Goal: Task Accomplishment & Management: Complete application form

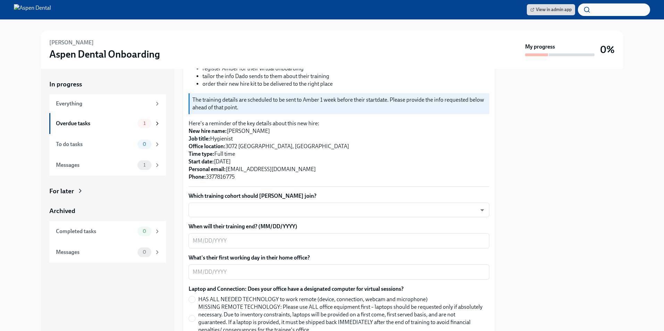
scroll to position [139, 0]
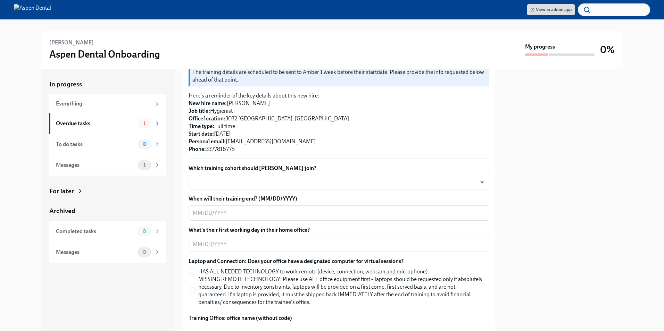
click at [255, 177] on body "View in admin app [PERSON_NAME] Aspen Dental Onboarding My progress 0% In progr…" at bounding box center [332, 165] width 664 height 331
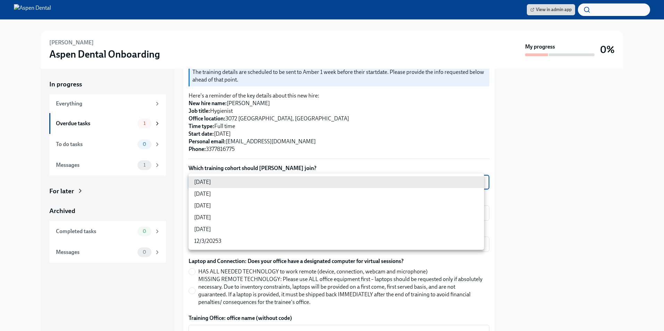
click at [212, 218] on li "[DATE]" at bounding box center [335, 218] width 295 height 12
type input "jeD9UGOIS"
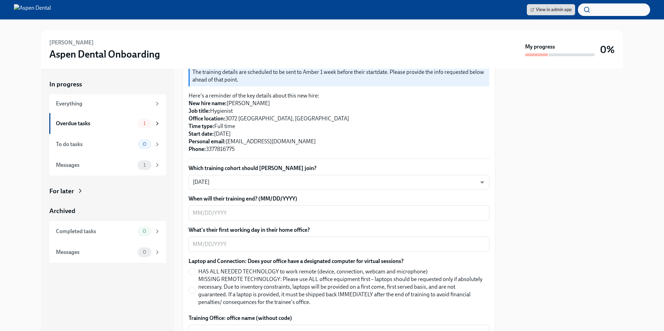
click at [250, 211] on textarea "When will their training end? (MM/DD/YYYY)" at bounding box center [339, 213] width 292 height 8
drag, startPoint x: 232, startPoint y: 211, endPoint x: 233, endPoint y: 208, distance: 3.5
click at [232, 211] on textarea "When will their training end? (MM/DD/YYYY)" at bounding box center [339, 213] width 292 height 8
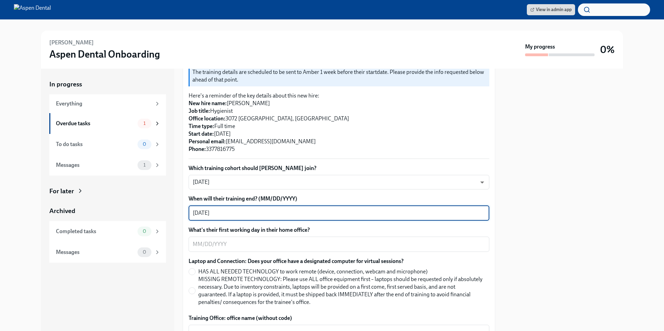
type textarea "[DATE]"
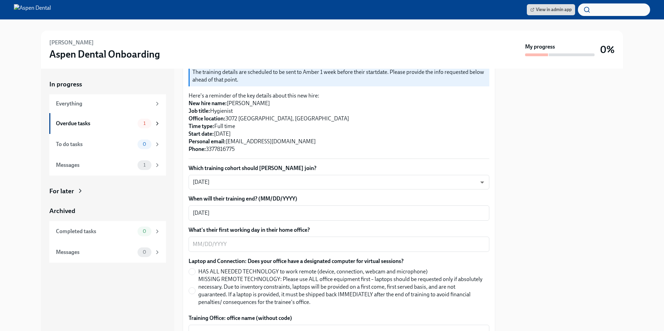
click at [240, 251] on div "x ​" at bounding box center [338, 244] width 301 height 15
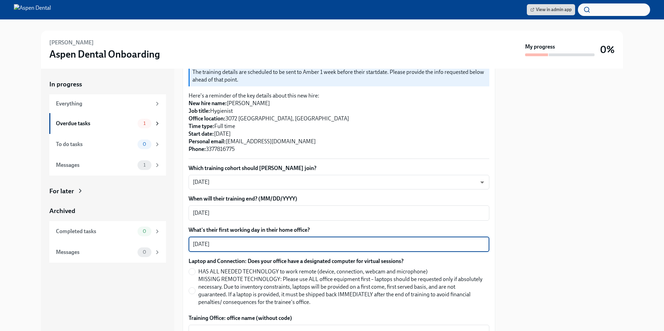
type textarea "[DATE]"
click at [190, 291] on input "MISSING REMOTE TECHNOLOGY: Please use ALL office equipment first – laptops shou…" at bounding box center [192, 291] width 6 height 6
radio input "true"
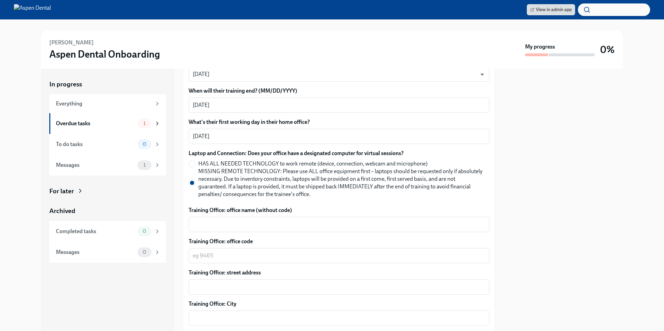
scroll to position [312, 0]
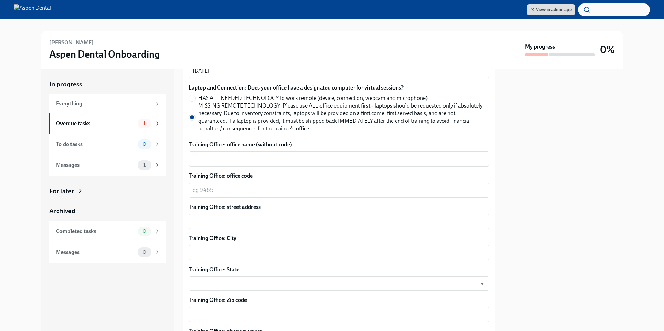
click at [250, 161] on textarea "Training Office: office name (without code)" at bounding box center [339, 159] width 292 height 8
